Goal: Transaction & Acquisition: Obtain resource

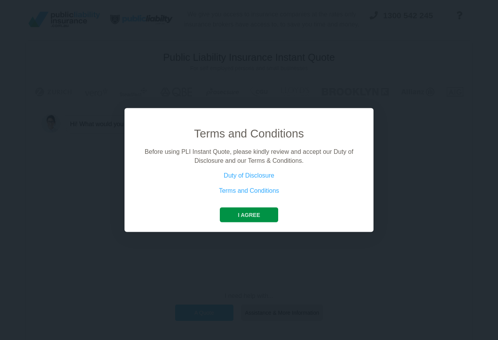
click at [242, 216] on button "I agree" at bounding box center [249, 215] width 58 height 15
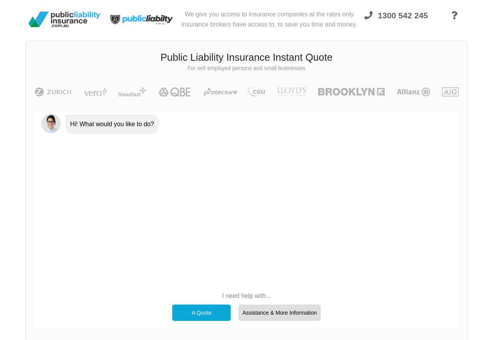
click at [194, 313] on div "A Quote" at bounding box center [201, 313] width 58 height 16
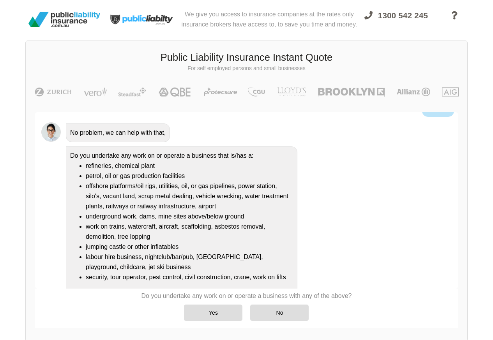
scroll to position [59, 0]
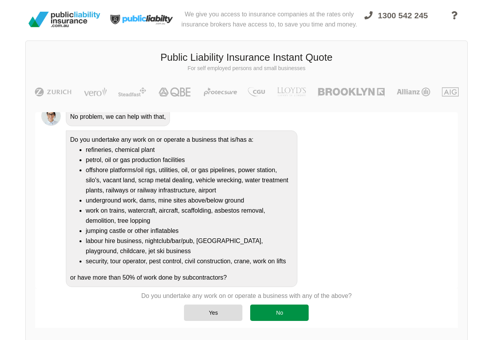
click at [268, 315] on div "No" at bounding box center [279, 313] width 58 height 16
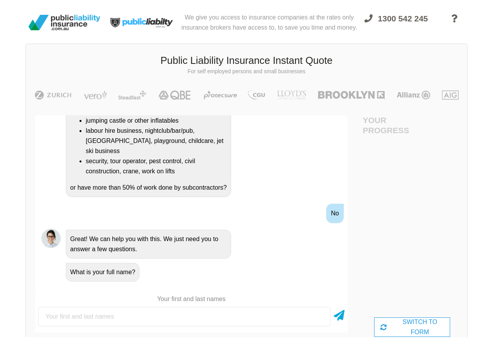
scroll to position [0, 0]
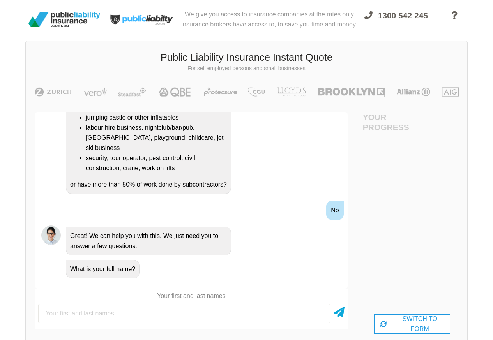
click at [58, 315] on input "text" at bounding box center [184, 313] width 292 height 19
type input "[PERSON_NAME]"
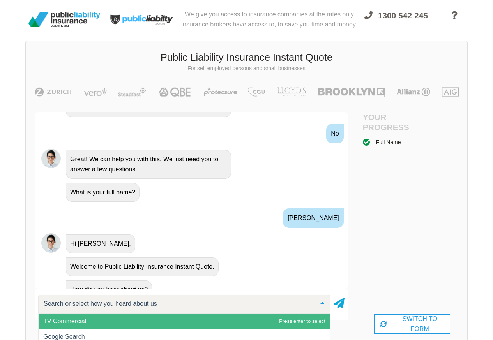
scroll to position [301, 0]
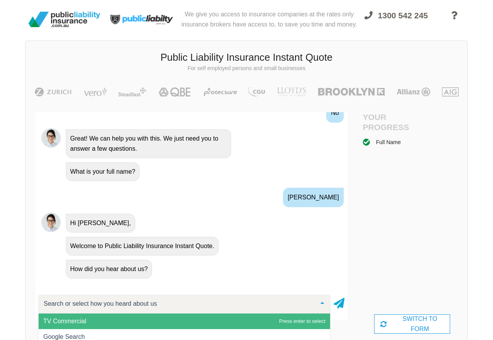
click at [57, 339] on span "Google Search" at bounding box center [64, 336] width 42 height 7
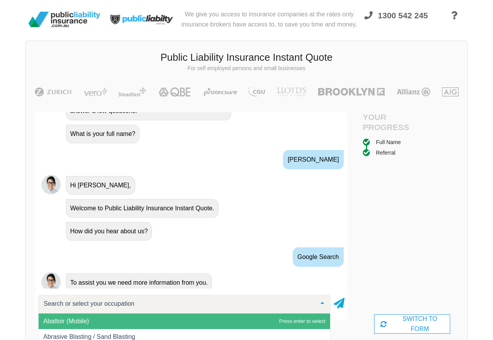
scroll to position [376, 0]
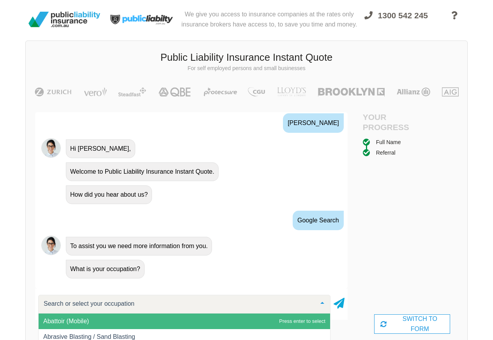
click at [59, 305] on input "text" at bounding box center [178, 304] width 273 height 8
type input "pet shop"
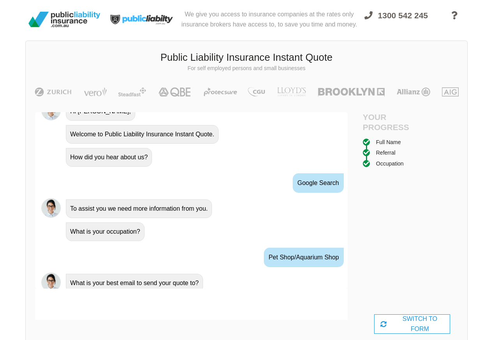
scroll to position [426, 0]
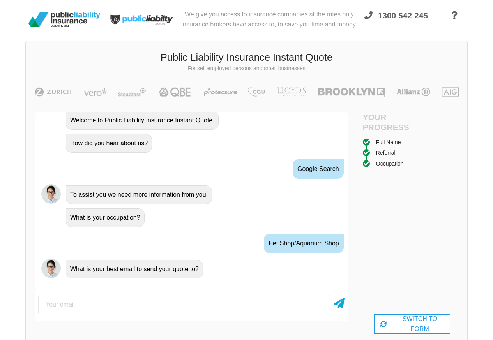
click at [56, 306] on input "email" at bounding box center [184, 304] width 292 height 19
type input "[EMAIL_ADDRESS][DOMAIN_NAME]"
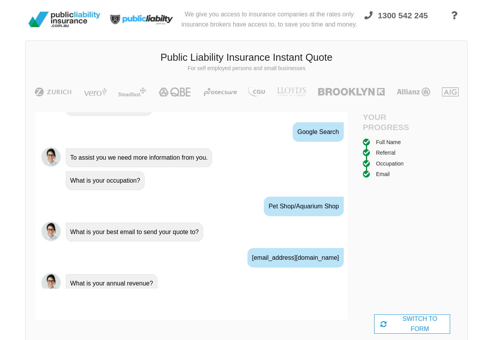
scroll to position [477, 0]
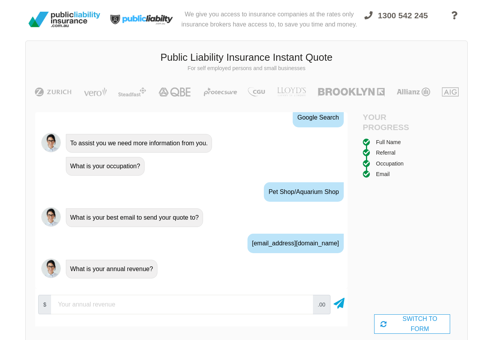
click at [65, 292] on div "$ .00" at bounding box center [191, 305] width 312 height 26
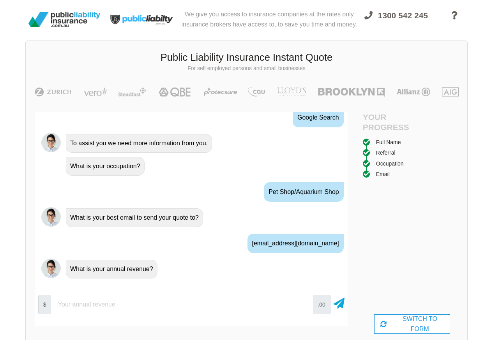
click at [88, 306] on input "number" at bounding box center [182, 304] width 262 height 19
paste input "40000"
type input "40000"
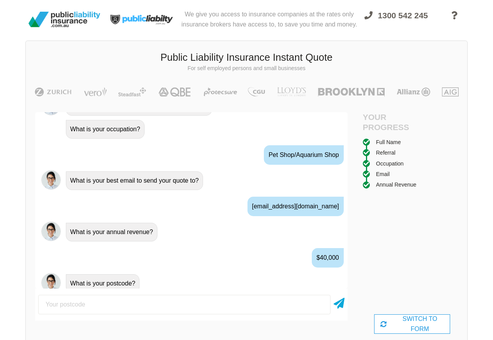
scroll to position [528, 0]
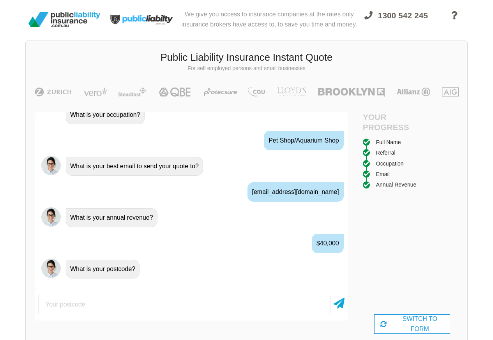
click at [64, 305] on input "number" at bounding box center [184, 304] width 292 height 19
type input "2022"
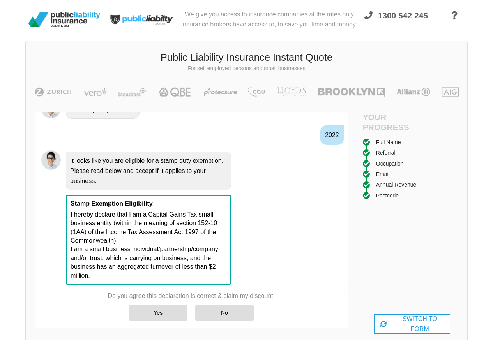
scroll to position [693, 0]
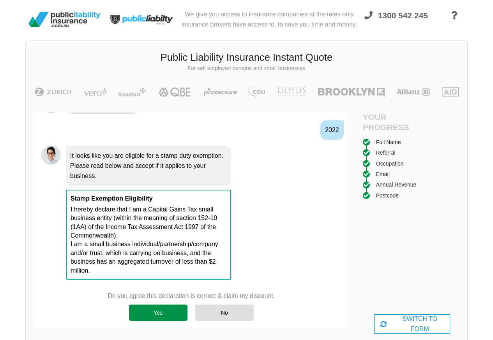
click at [179, 314] on div "Yes" at bounding box center [158, 313] width 58 height 16
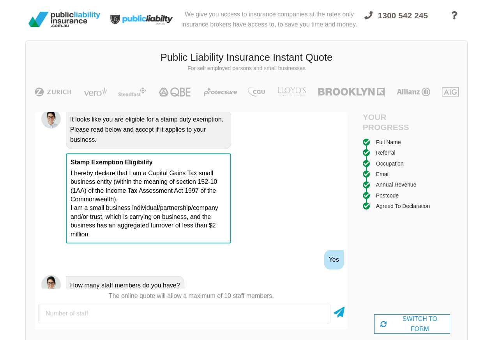
scroll to position [744, 0]
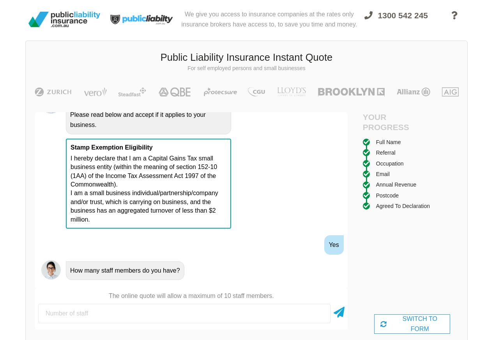
click at [80, 313] on input "number" at bounding box center [184, 313] width 292 height 19
type input "1"
click at [340, 314] on icon at bounding box center [338, 311] width 11 height 14
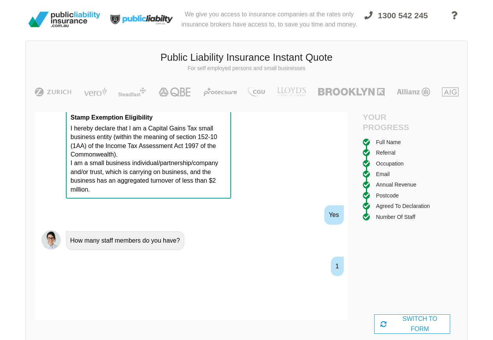
scroll to position [795, 0]
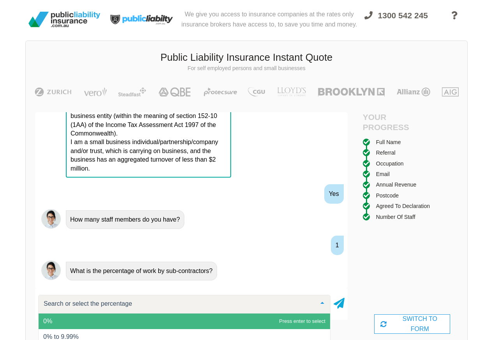
click at [53, 322] on span "0%" at bounding box center [184, 321] width 291 height 16
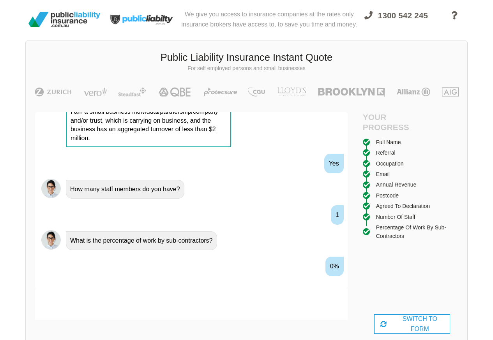
scroll to position [6, 0]
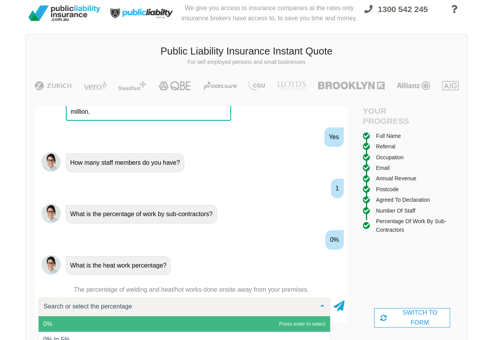
click at [49, 324] on span "0%" at bounding box center [47, 323] width 9 height 7
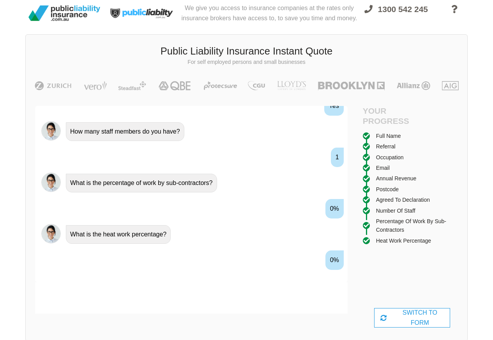
scroll to position [897, 0]
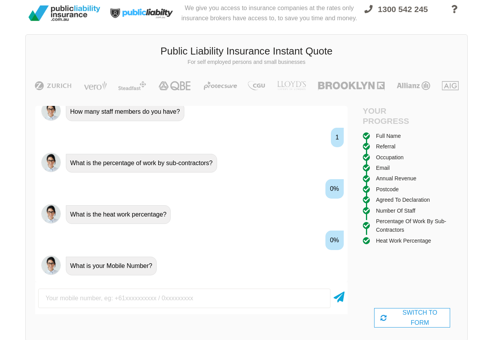
click at [51, 299] on input "text" at bounding box center [184, 298] width 292 height 19
type input "0420389202"
click at [339, 298] on icon at bounding box center [338, 296] width 11 height 14
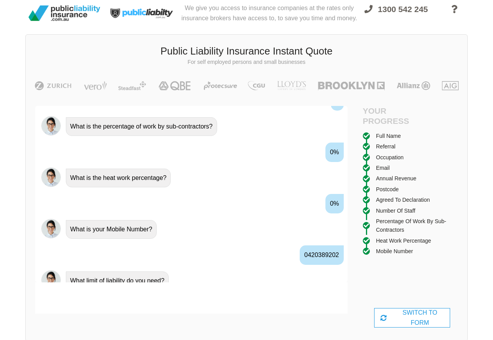
scroll to position [948, 0]
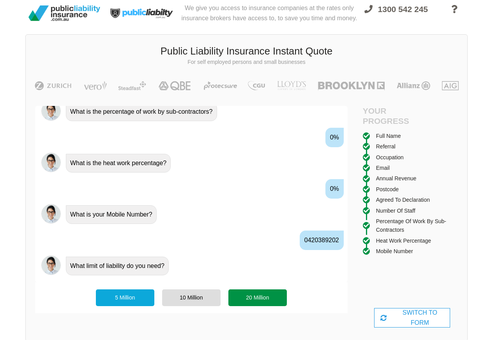
click at [257, 298] on div "20 Million" at bounding box center [257, 297] width 58 height 16
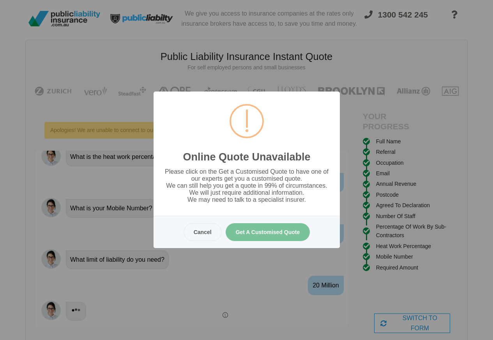
scroll to position [0, 0]
click at [260, 233] on button "Get A Customised Quote" at bounding box center [267, 232] width 85 height 18
